Goal: Transaction & Acquisition: Book appointment/travel/reservation

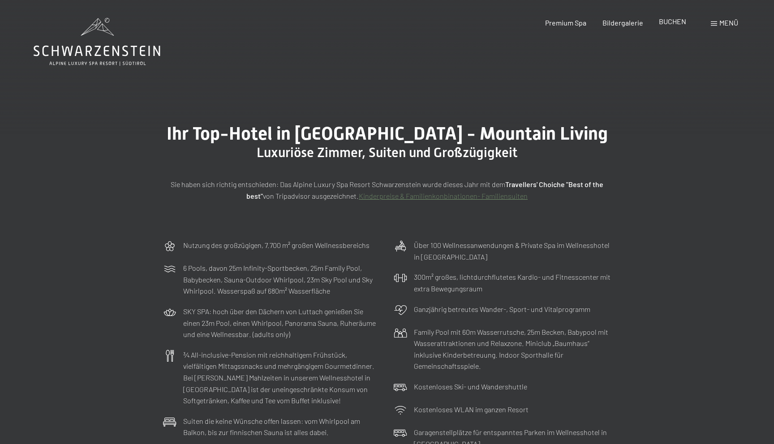
click at [673, 27] on div "Premium Spa Bildergalerie BUCHEN" at bounding box center [608, 23] width 188 height 10
click at [671, 25] on span "BUCHEN" at bounding box center [672, 21] width 27 height 9
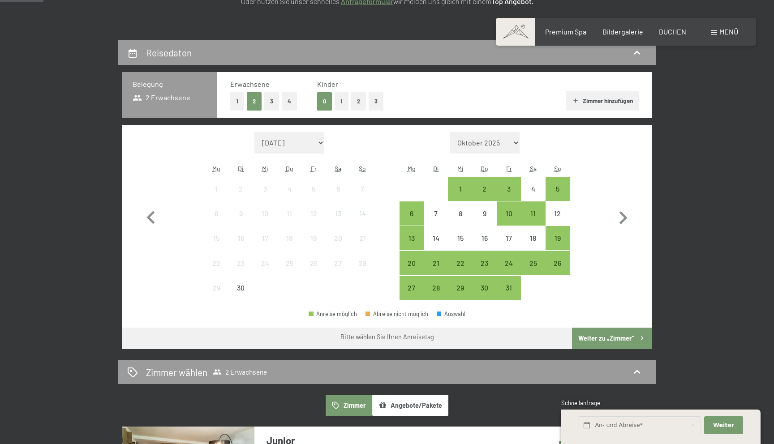
scroll to position [167, 0]
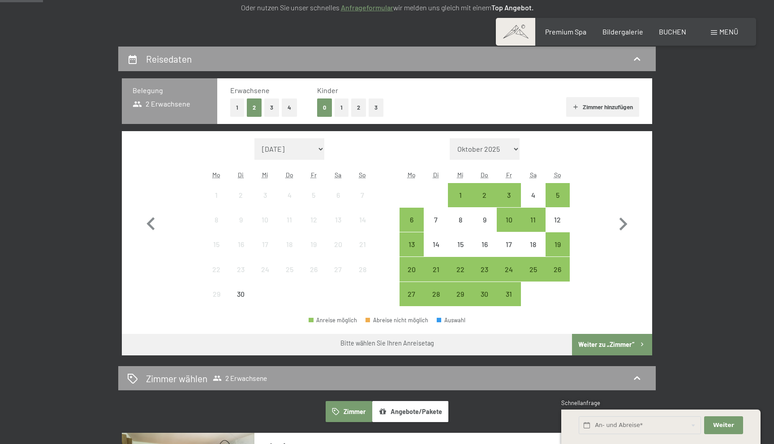
click at [233, 108] on button "1" at bounding box center [237, 108] width 14 height 18
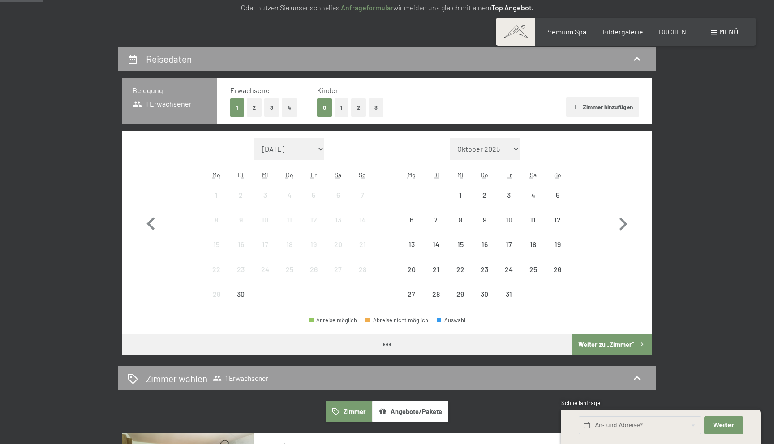
click at [598, 104] on button "Zimmer hinzufügen" at bounding box center [602, 107] width 73 height 20
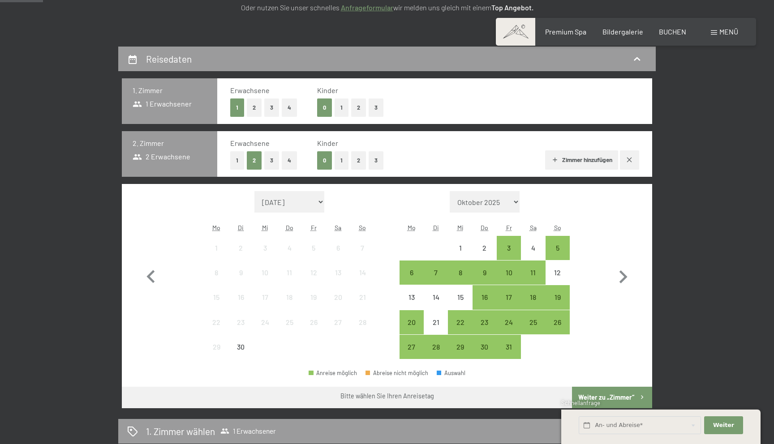
click at [238, 168] on button "1" at bounding box center [237, 160] width 14 height 18
click at [405, 274] on div "6" at bounding box center [412, 280] width 22 height 22
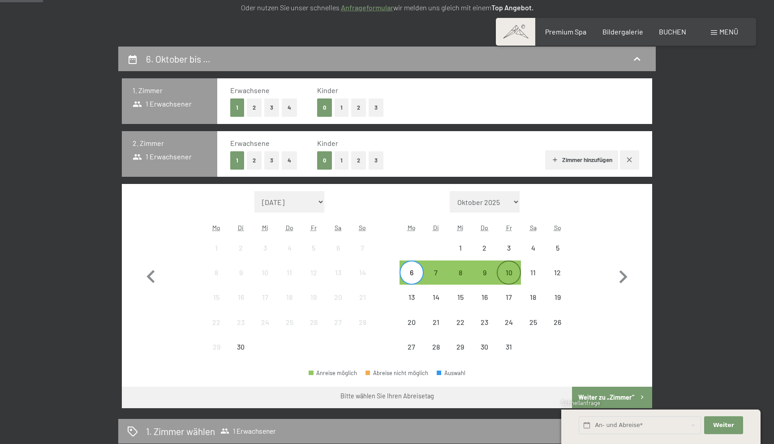
click at [513, 276] on div "10" at bounding box center [509, 280] width 22 height 22
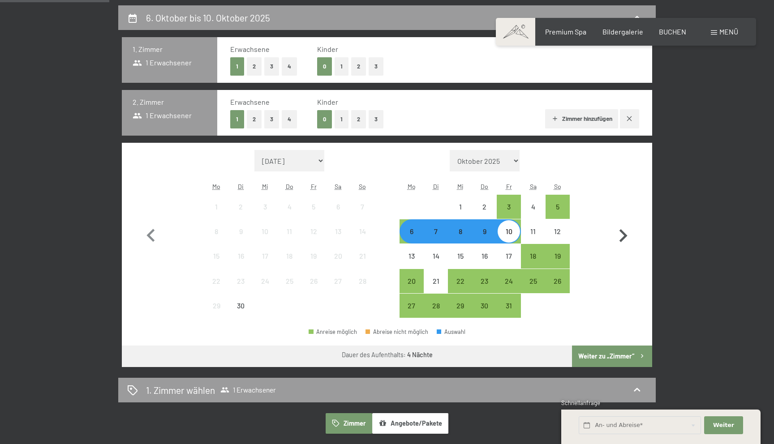
scroll to position [211, 0]
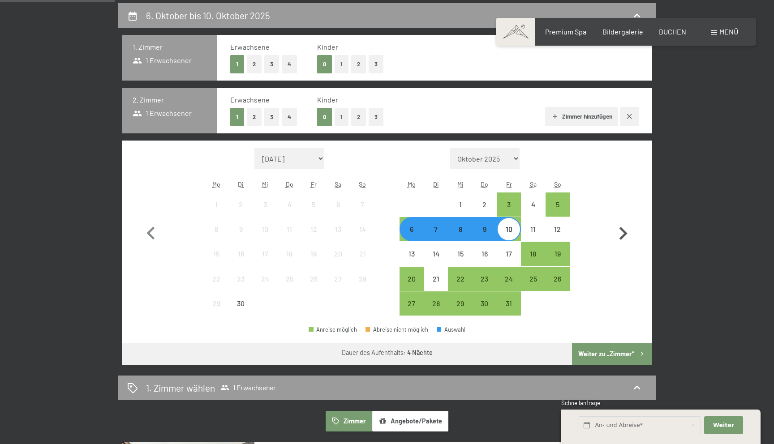
click at [627, 355] on button "Weiter zu „Zimmer“" at bounding box center [612, 355] width 80 height 22
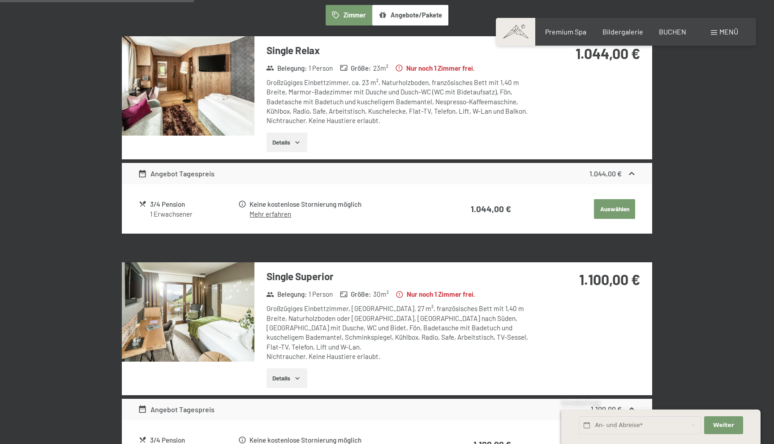
scroll to position [278, 0]
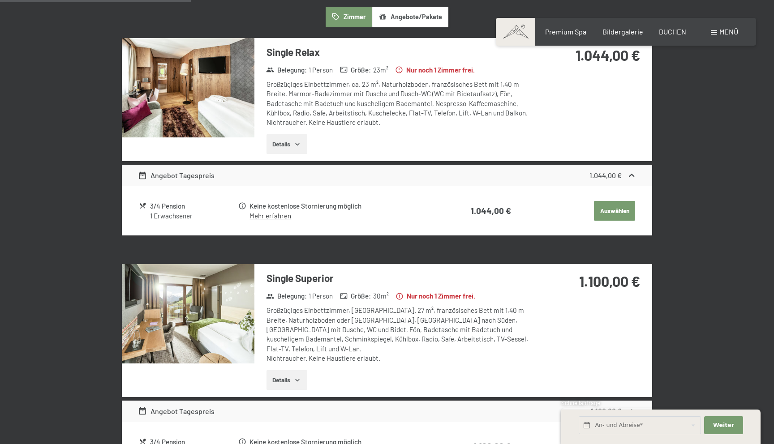
click at [185, 280] on img at bounding box center [188, 313] width 133 height 99
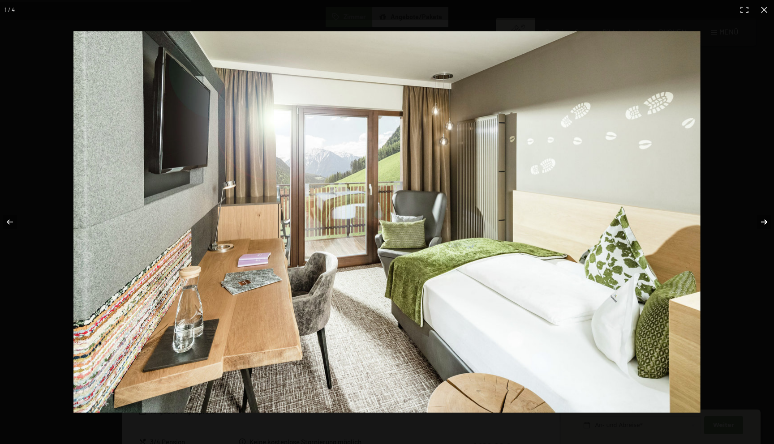
click at [765, 223] on button "button" at bounding box center [758, 222] width 31 height 45
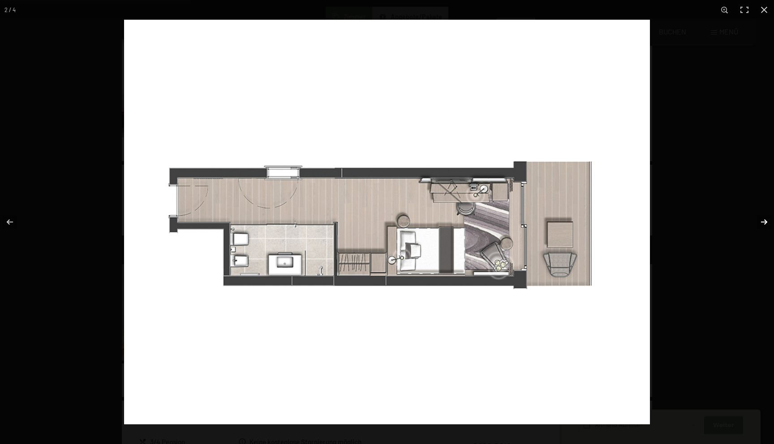
click at [765, 223] on button "button" at bounding box center [758, 222] width 31 height 45
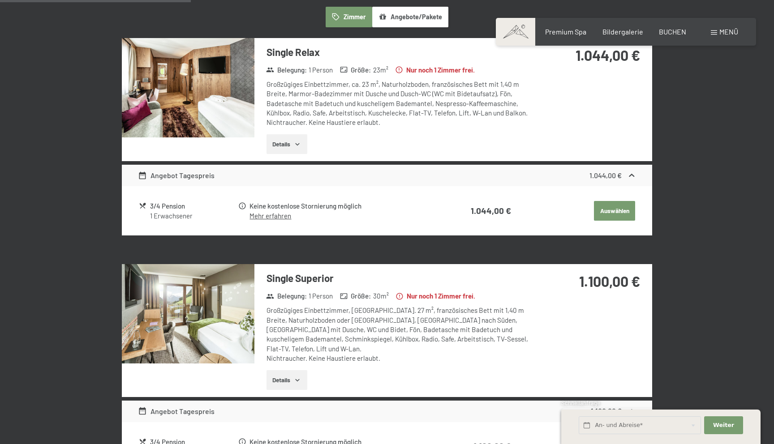
click at [0, 0] on button "button" at bounding box center [0, 0] width 0 height 0
click at [173, 70] on img at bounding box center [188, 87] width 133 height 99
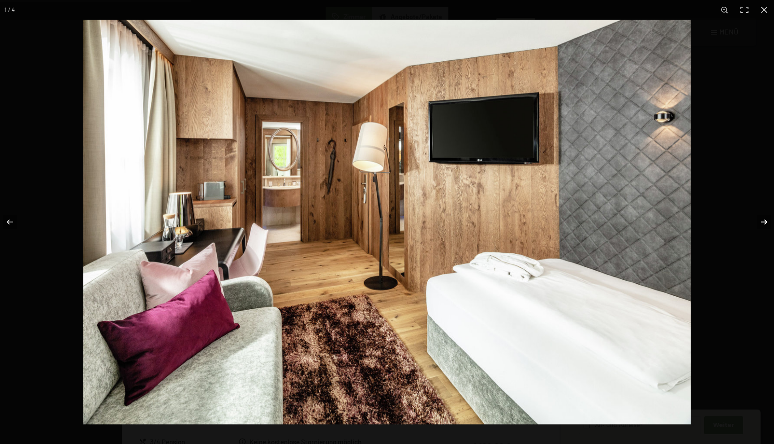
click at [766, 220] on button "button" at bounding box center [758, 222] width 31 height 45
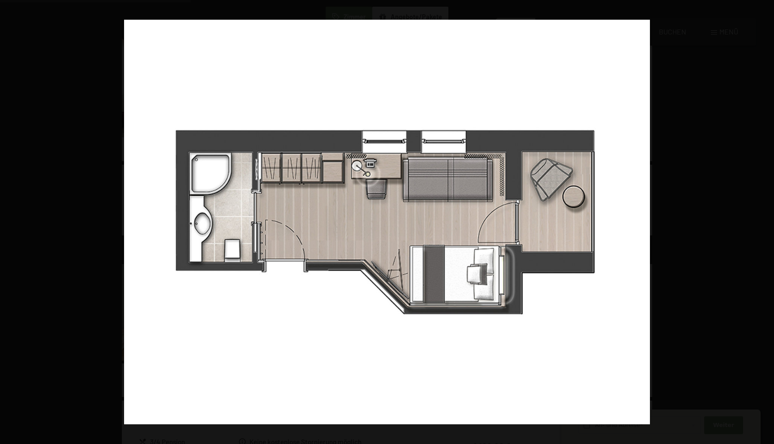
click at [766, 220] on button "button" at bounding box center [758, 222] width 31 height 45
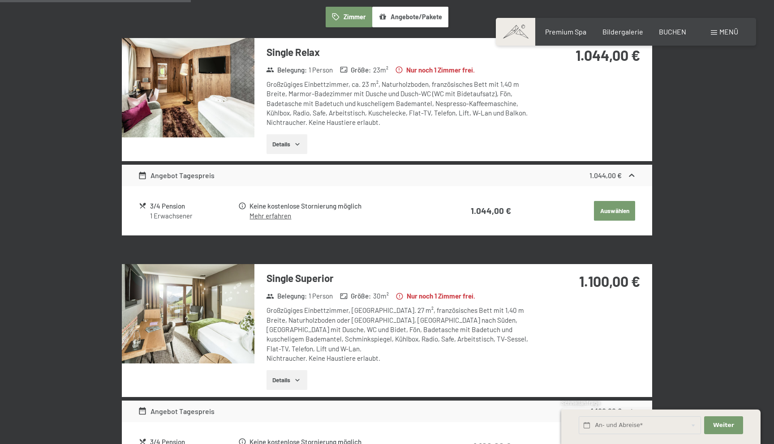
click at [0, 0] on button "button" at bounding box center [0, 0] width 0 height 0
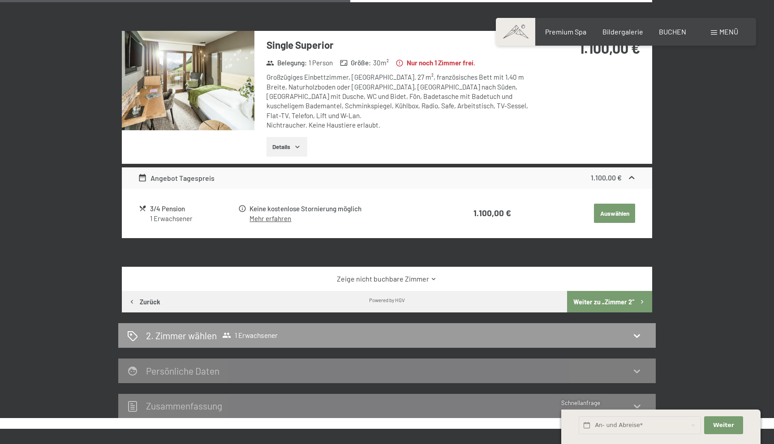
scroll to position [512, 0]
